Goal: Find contact information: Find contact information

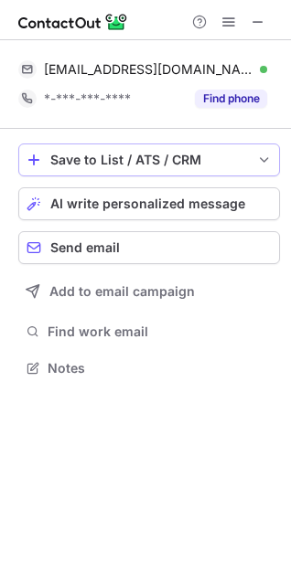
scroll to position [356, 291]
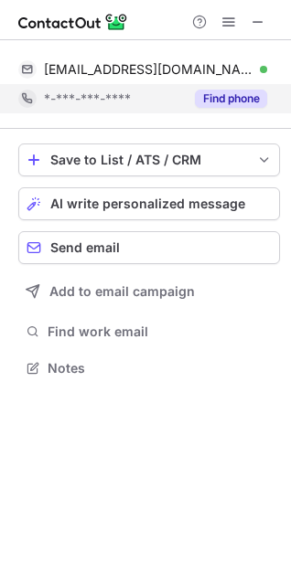
click at [234, 109] on div "Find phone" at bounding box center [225, 98] width 83 height 29
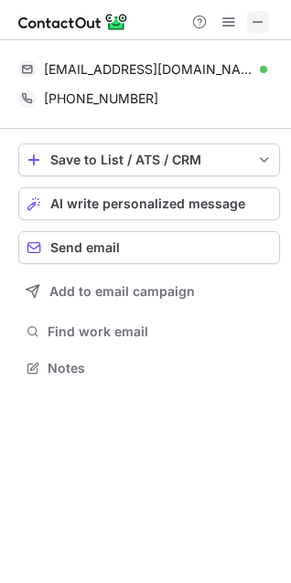
click at [260, 16] on span at bounding box center [257, 22] width 15 height 15
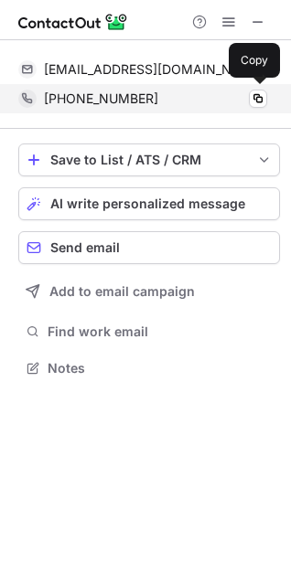
scroll to position [414, 291]
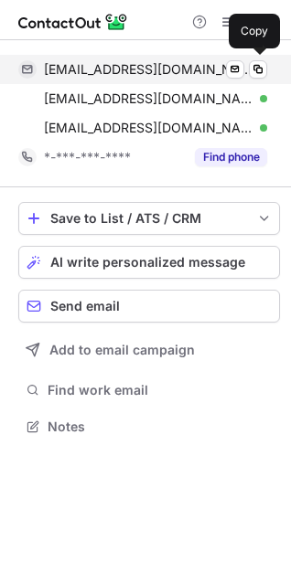
click at [173, 72] on span "amirasajwaniofficial@gmail.com" at bounding box center [148, 69] width 209 height 16
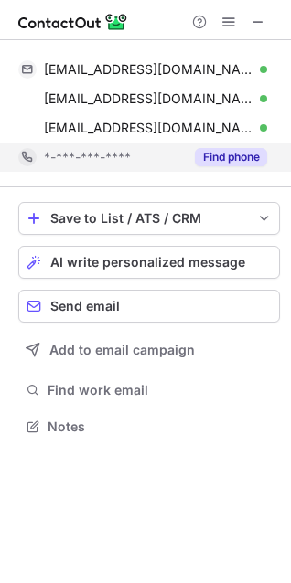
click at [230, 159] on button "Find phone" at bounding box center [231, 157] width 72 height 18
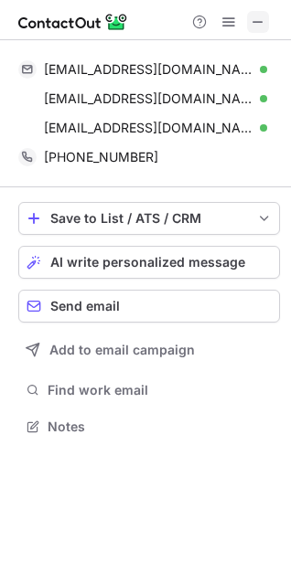
click at [258, 20] on span at bounding box center [257, 22] width 15 height 15
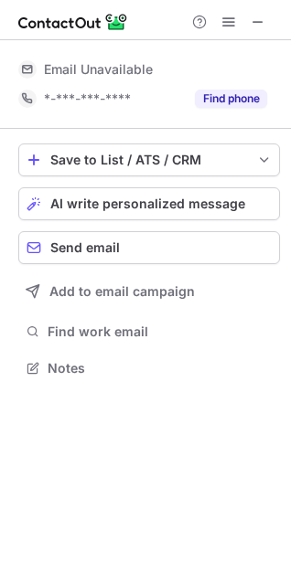
scroll to position [381, 291]
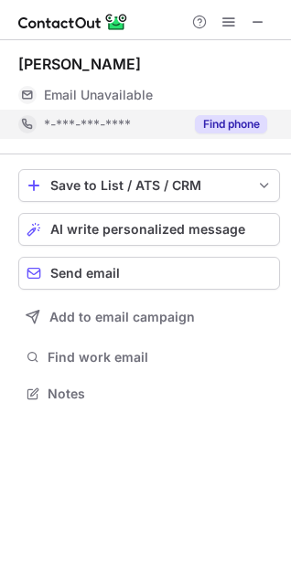
click at [235, 120] on button "Find phone" at bounding box center [231, 124] width 72 height 18
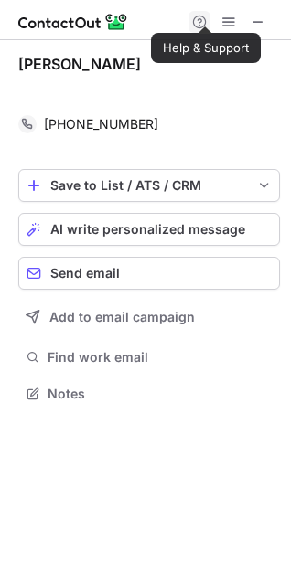
scroll to position [352, 291]
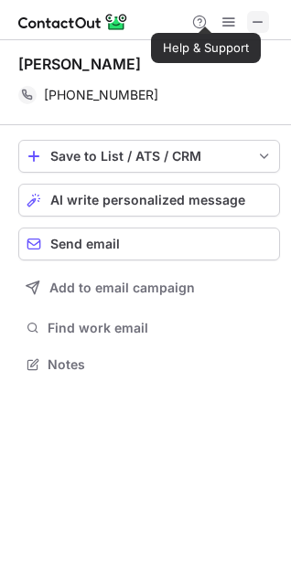
click at [262, 20] on span at bounding box center [257, 22] width 15 height 15
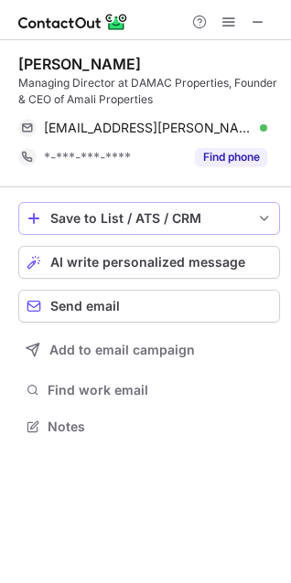
scroll to position [414, 291]
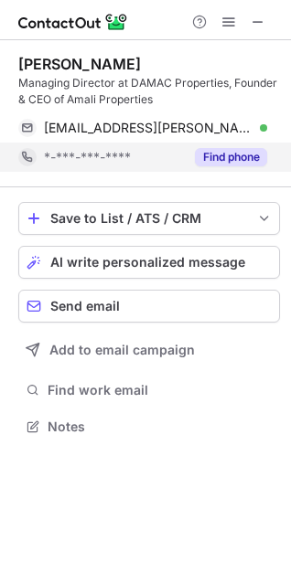
click at [246, 157] on button "Find phone" at bounding box center [231, 157] width 72 height 18
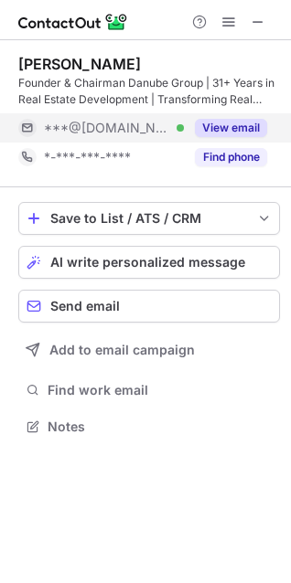
scroll to position [414, 291]
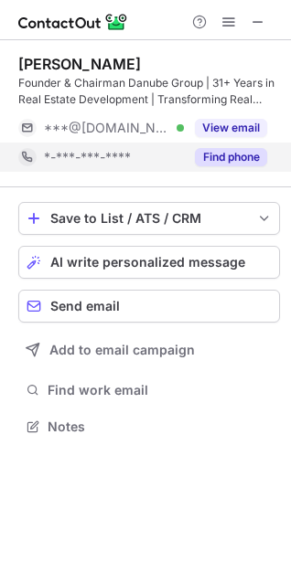
click at [243, 151] on button "Find phone" at bounding box center [231, 157] width 72 height 18
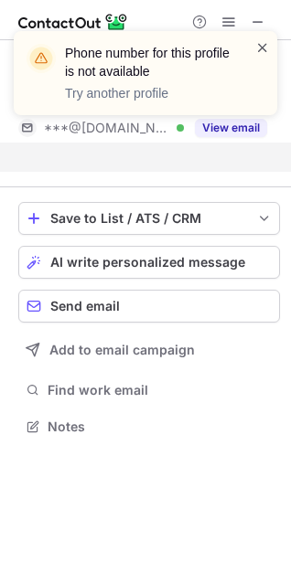
scroll to position [385, 291]
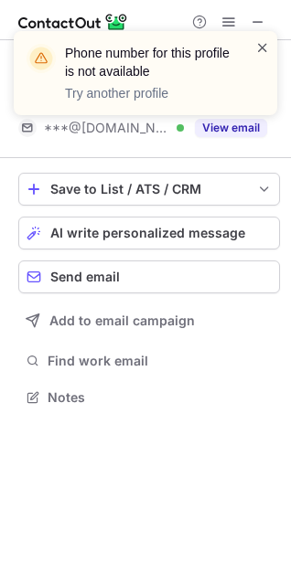
click at [262, 45] on span at bounding box center [262, 47] width 15 height 18
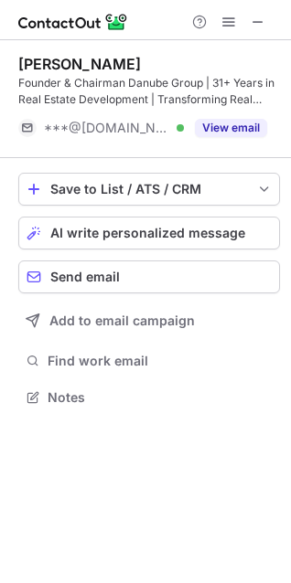
click at [254, 15] on div "Phone number for this profile is not available Try another profile" at bounding box center [145, 80] width 292 height 135
click at [260, 23] on span at bounding box center [257, 22] width 15 height 15
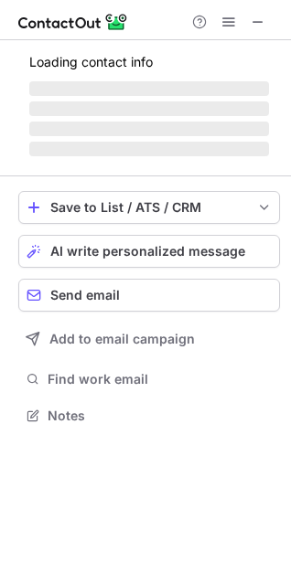
scroll to position [381, 291]
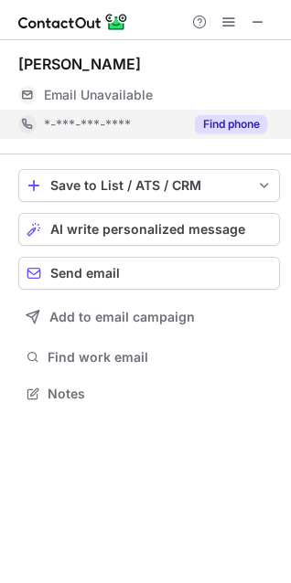
click at [240, 126] on button "Find phone" at bounding box center [231, 124] width 72 height 18
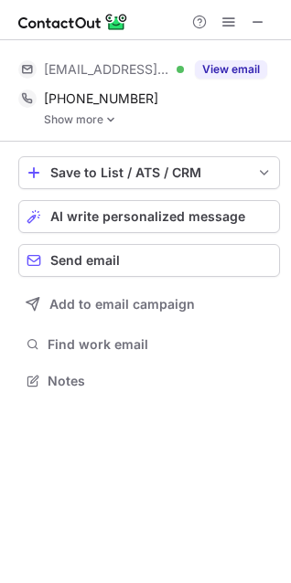
scroll to position [367, 291]
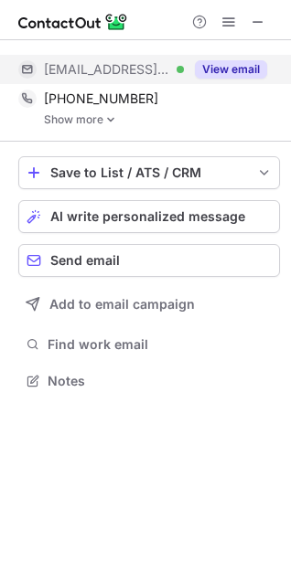
click at [216, 73] on button "View email" at bounding box center [231, 69] width 72 height 18
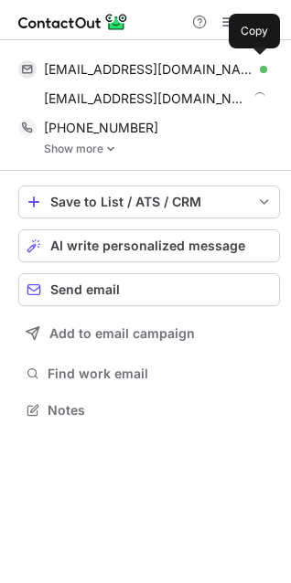
scroll to position [397, 291]
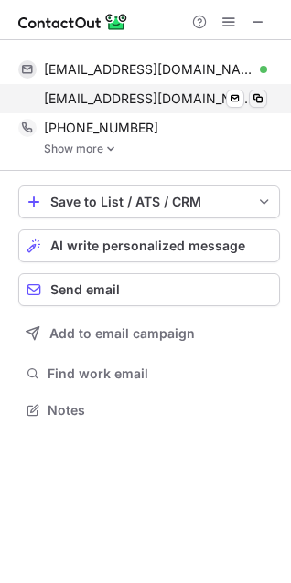
click at [259, 97] on span at bounding box center [257, 98] width 15 height 15
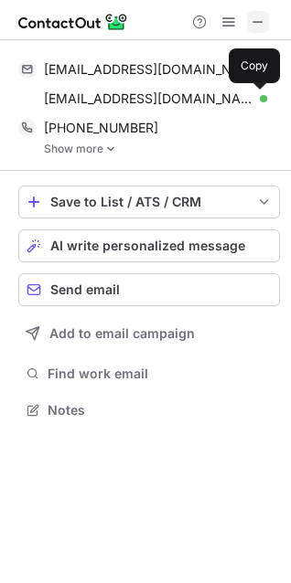
click at [260, 20] on span at bounding box center [257, 22] width 15 height 15
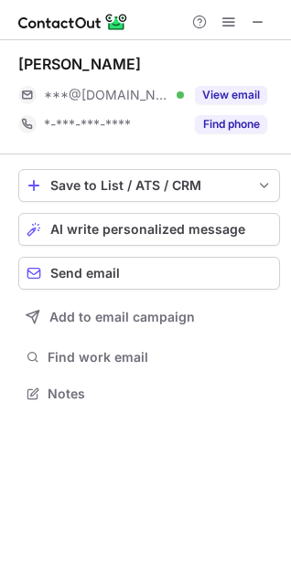
scroll to position [381, 291]
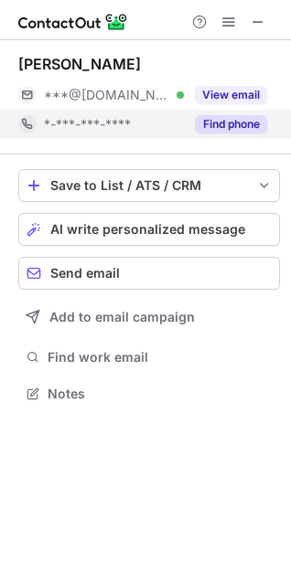
click at [250, 119] on button "Find phone" at bounding box center [231, 124] width 72 height 18
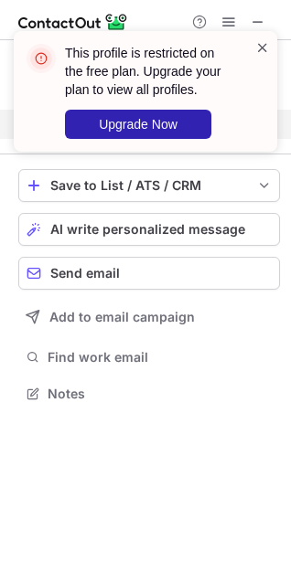
click at [260, 44] on span at bounding box center [262, 47] width 15 height 18
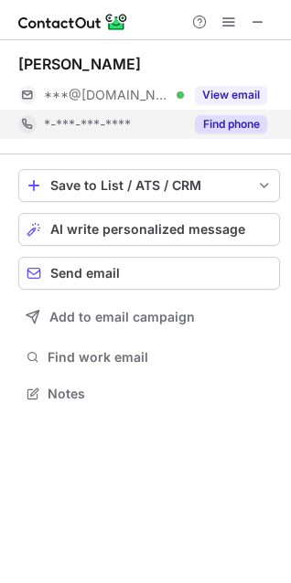
click at [257, 17] on div "This profile is restricted on the free plan. Upgrade your plan to view all prof…" at bounding box center [145, 31] width 292 height 37
click at [257, 17] on span at bounding box center [257, 22] width 15 height 15
click at [253, 119] on button "Find phone" at bounding box center [231, 124] width 72 height 18
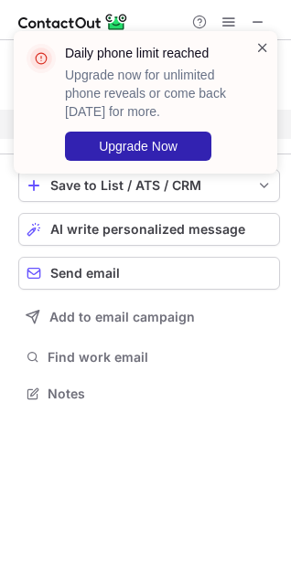
click at [261, 40] on span at bounding box center [262, 47] width 15 height 18
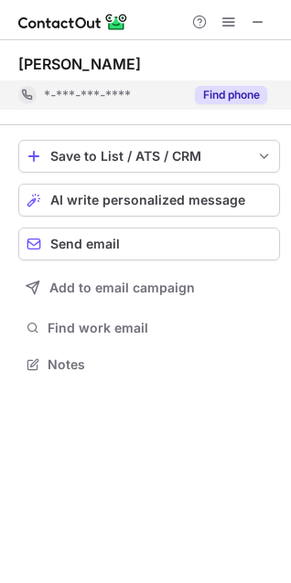
scroll to position [352, 291]
click at [260, 16] on span at bounding box center [257, 22] width 15 height 15
click at [255, 21] on span at bounding box center [257, 22] width 15 height 15
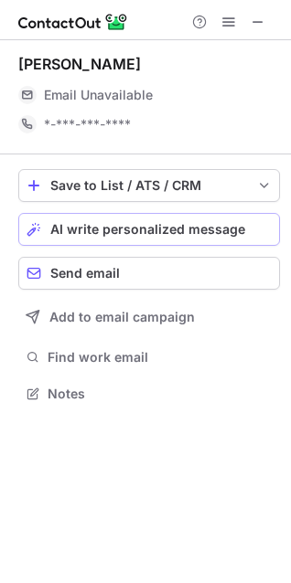
scroll to position [381, 291]
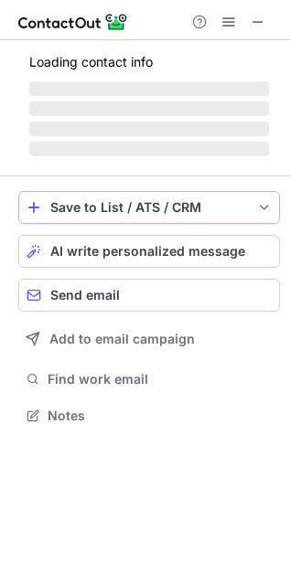
scroll to position [398, 291]
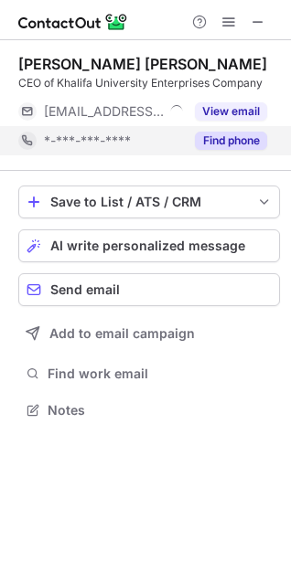
click at [228, 137] on button "Find phone" at bounding box center [231, 141] width 72 height 18
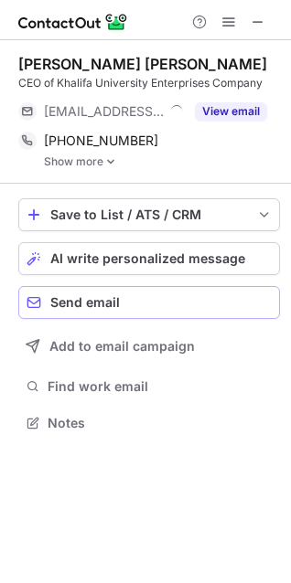
scroll to position [409, 291]
click at [260, 16] on span at bounding box center [257, 22] width 15 height 15
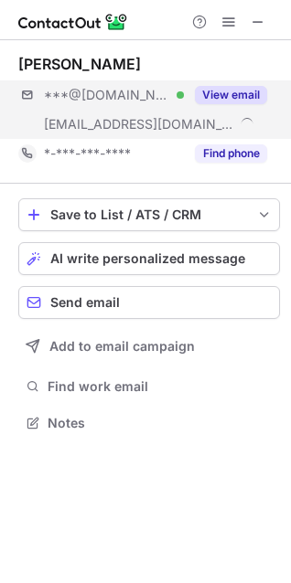
scroll to position [410, 291]
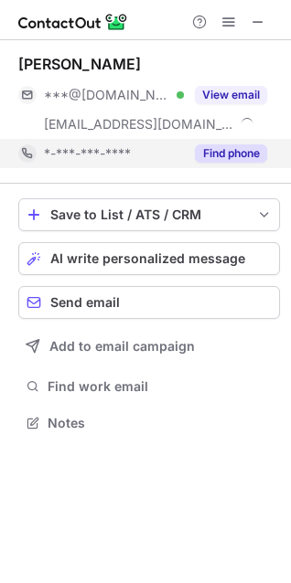
click at [238, 152] on button "Find phone" at bounding box center [231, 153] width 72 height 18
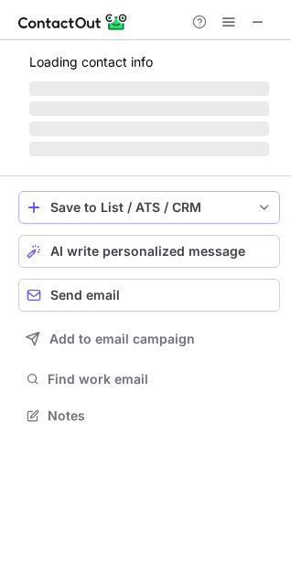
scroll to position [381, 291]
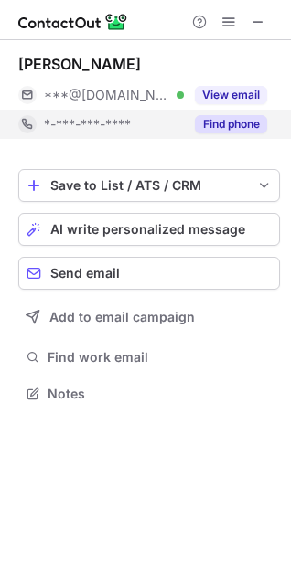
click at [242, 123] on button "Find phone" at bounding box center [231, 124] width 72 height 18
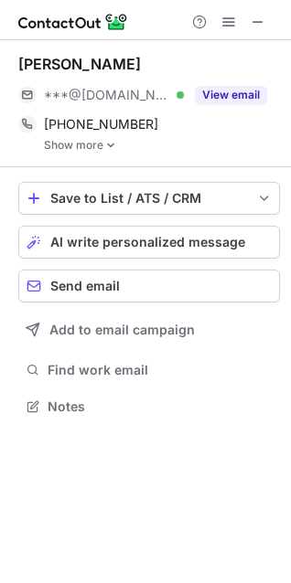
scroll to position [393, 291]
click at [259, 19] on span at bounding box center [257, 22] width 15 height 15
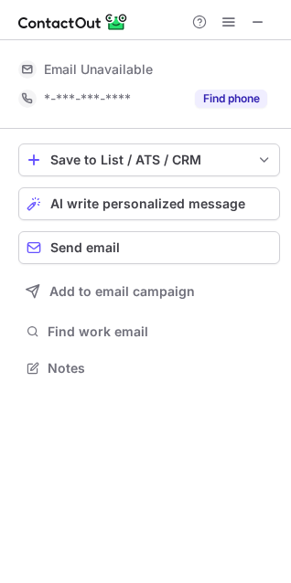
scroll to position [356, 291]
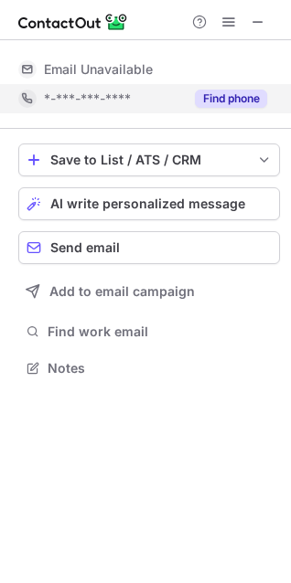
click at [242, 104] on button "Find phone" at bounding box center [231, 99] width 72 height 18
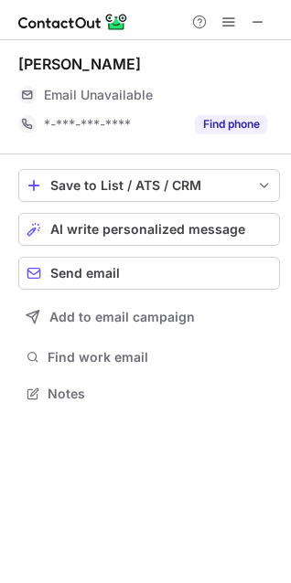
scroll to position [381, 291]
click at [259, 19] on span at bounding box center [257, 22] width 15 height 15
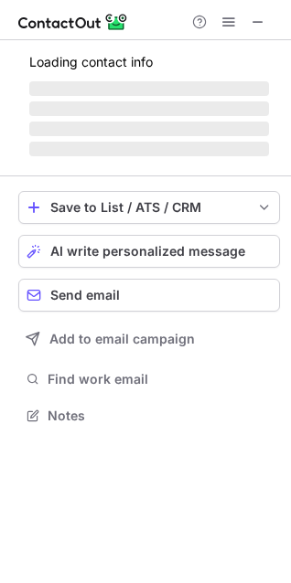
scroll to position [414, 291]
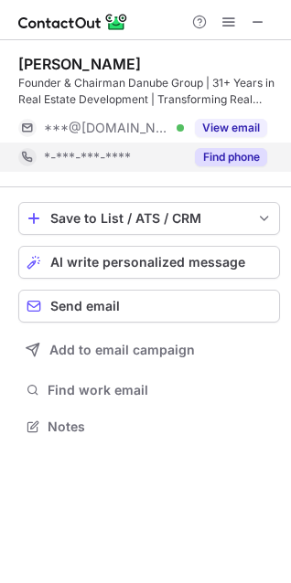
click at [237, 165] on button "Find phone" at bounding box center [231, 157] width 72 height 18
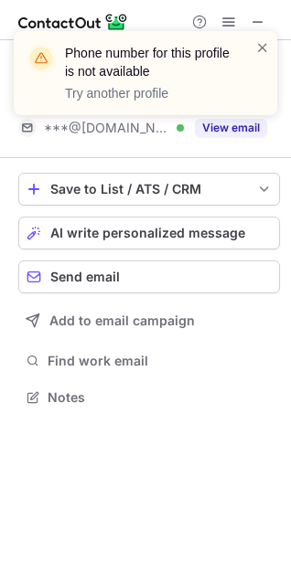
scroll to position [385, 291]
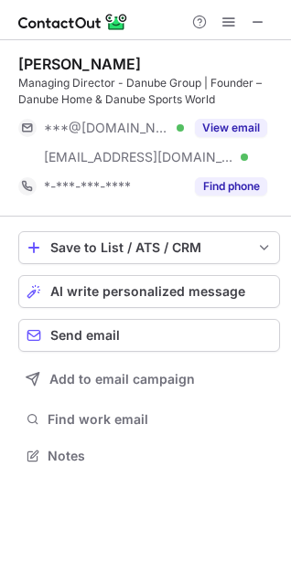
scroll to position [443, 291]
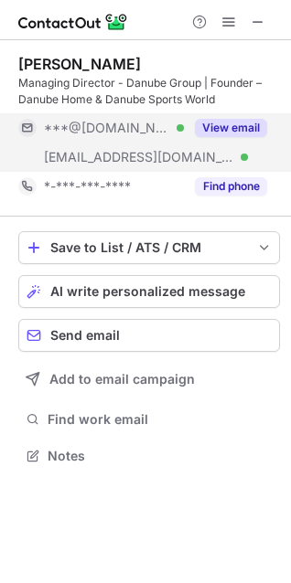
click at [211, 124] on button "View email" at bounding box center [231, 128] width 72 height 18
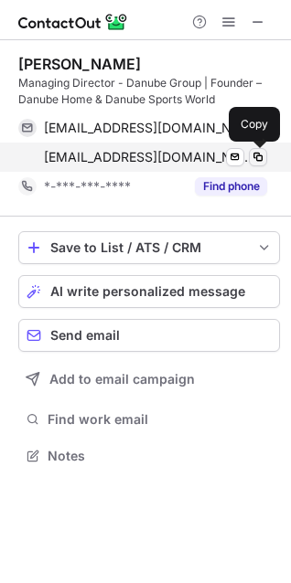
click at [257, 154] on span at bounding box center [257, 157] width 15 height 15
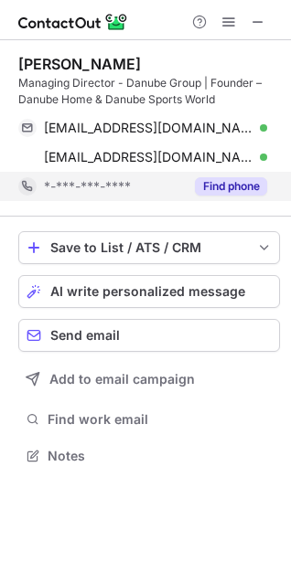
click at [252, 186] on button "Find phone" at bounding box center [231, 186] width 72 height 18
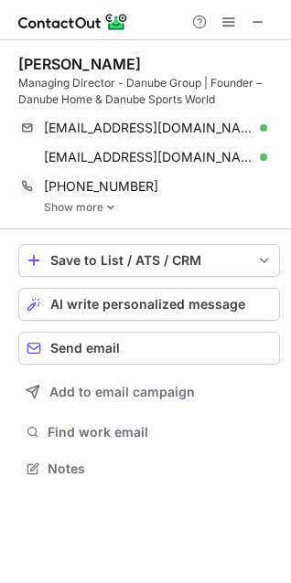
scroll to position [455, 291]
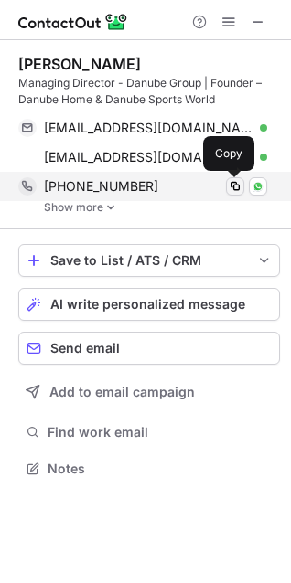
click at [233, 187] on span at bounding box center [235, 186] width 15 height 15
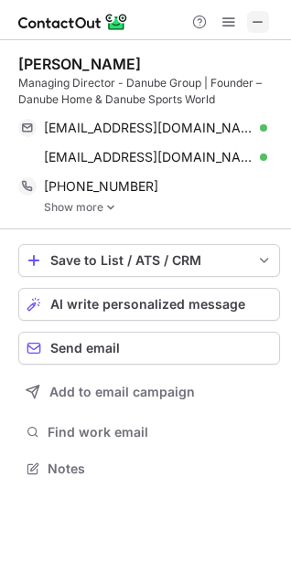
click at [255, 28] on span at bounding box center [257, 22] width 15 height 15
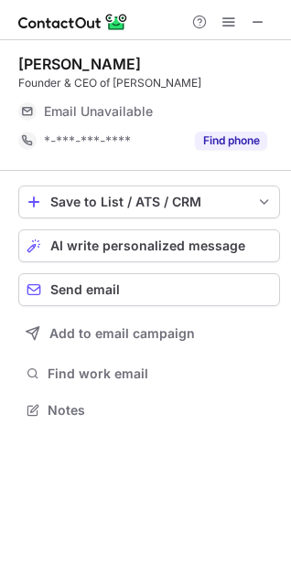
scroll to position [398, 291]
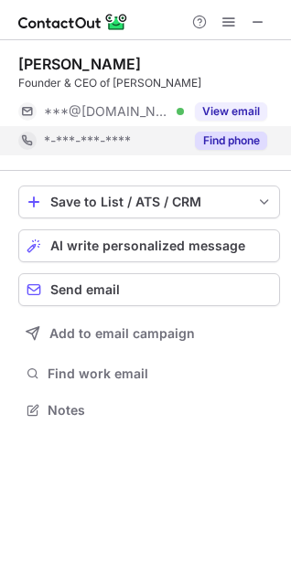
click at [216, 138] on button "Find phone" at bounding box center [231, 141] width 72 height 18
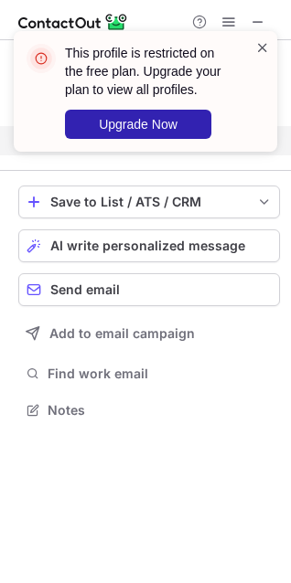
click at [258, 50] on span at bounding box center [262, 47] width 15 height 18
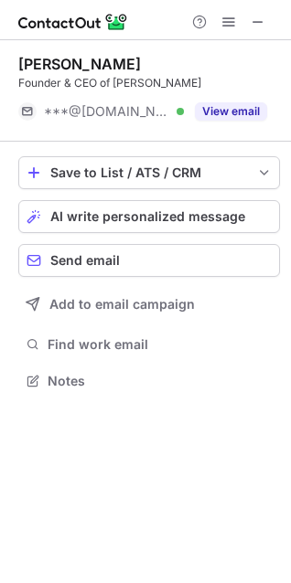
scroll to position [368, 291]
click at [256, 19] on span at bounding box center [257, 22] width 15 height 15
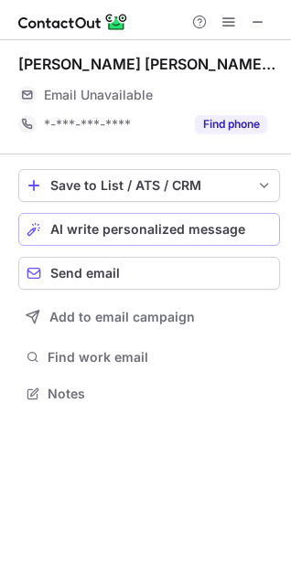
scroll to position [381, 291]
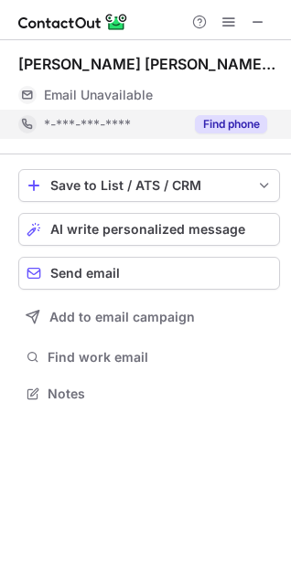
click at [251, 128] on button "Find phone" at bounding box center [231, 124] width 72 height 18
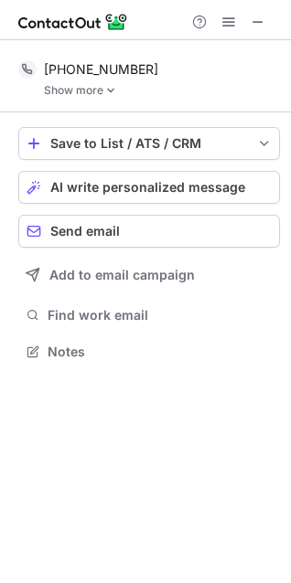
scroll to position [338, 291]
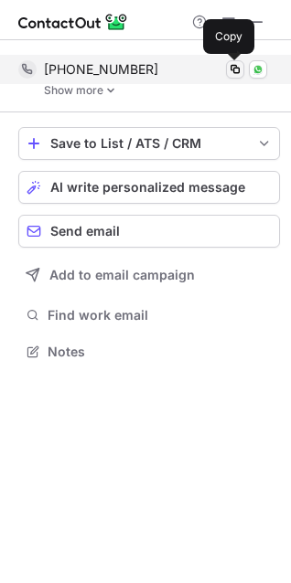
click at [235, 72] on span at bounding box center [235, 69] width 15 height 15
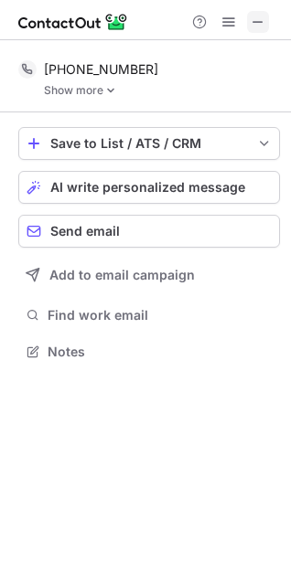
click at [261, 21] on span at bounding box center [257, 22] width 15 height 15
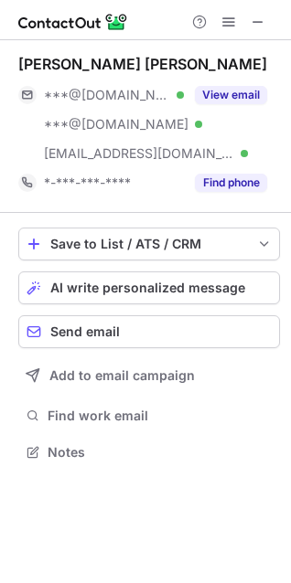
scroll to position [440, 291]
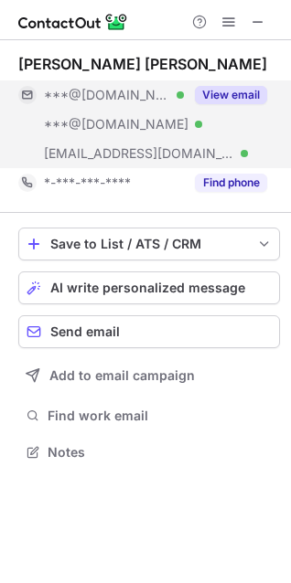
click at [241, 97] on button "View email" at bounding box center [231, 95] width 72 height 18
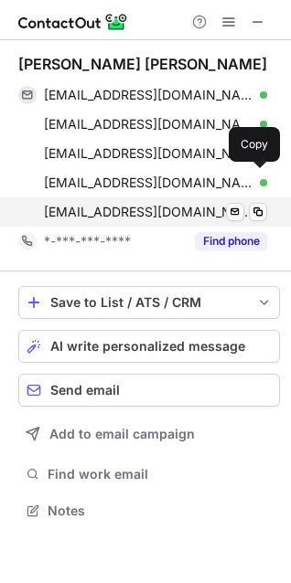
scroll to position [498, 291]
